Goal: Transaction & Acquisition: Purchase product/service

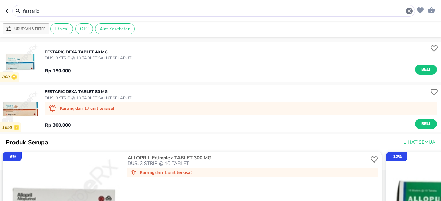
click at [415, 72] on button "Beli" at bounding box center [426, 70] width 22 height 10
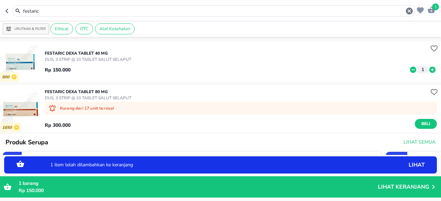
click at [360, 174] on div "800 FESTARIC Dexa TABLET 40 MG DUS, 3 STRIP @ 10 TABLET SALUT SELAPUT Rp 150.00…" at bounding box center [220, 106] width 441 height 139
click at [384, 187] on p "Lihat Keranjang" at bounding box center [403, 187] width 51 height 0
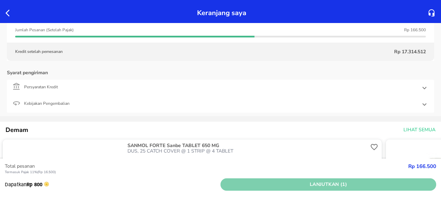
click at [327, 179] on button "Lanjutkan (1)" at bounding box center [328, 185] width 216 height 13
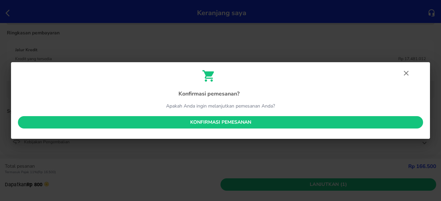
scroll to position [207, 0]
click at [173, 120] on span "Konfirmasi pemesanan" at bounding box center [220, 122] width 394 height 9
